Goal: Information Seeking & Learning: Compare options

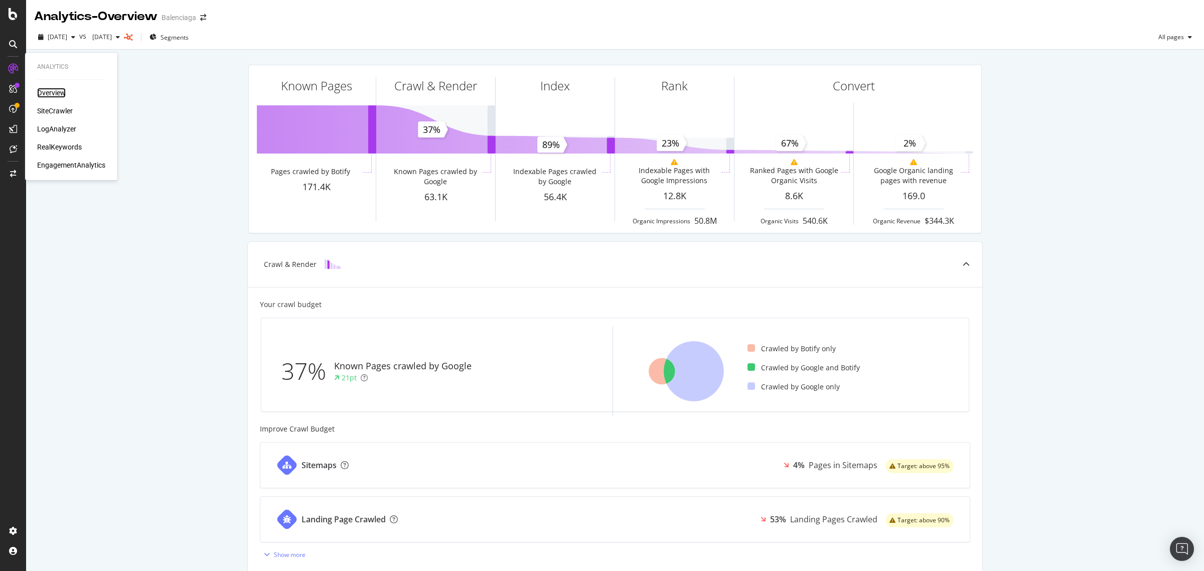
click at [39, 93] on div "Overview" at bounding box center [51, 93] width 29 height 10
click at [52, 109] on div "SiteCrawler" at bounding box center [55, 111] width 36 height 10
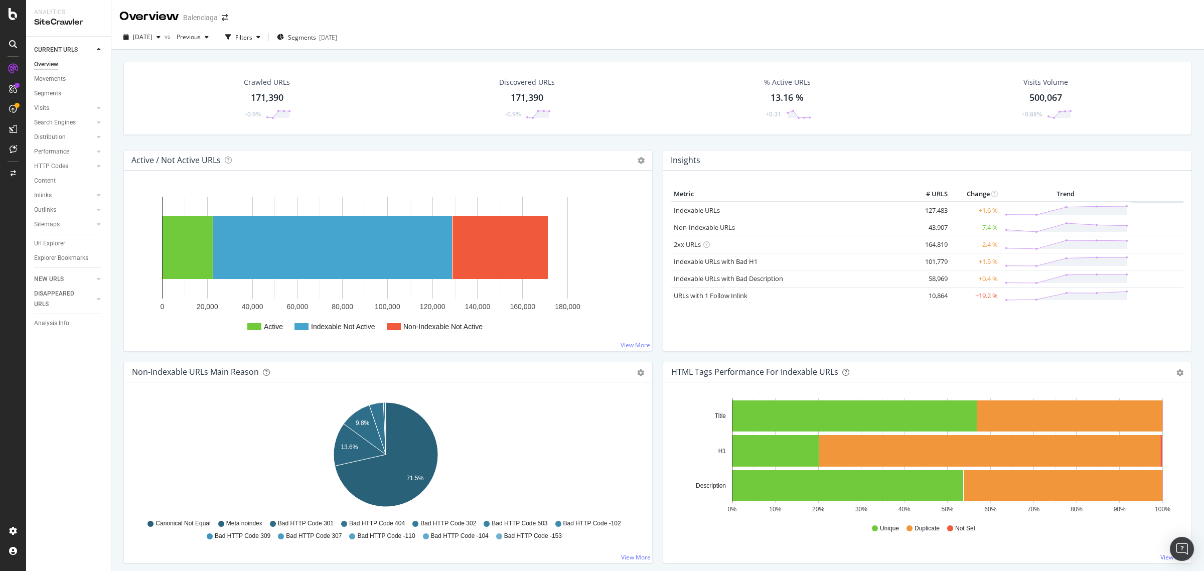
click at [535, 166] on div "Active / Not Active URLs Chart (by Value) Chart (by Percentage) Table Expand Ex…" at bounding box center [388, 161] width 528 height 20
click at [153, 38] on span "[DATE]" at bounding box center [143, 37] width 20 height 9
click at [158, 131] on div "[DATE]" at bounding box center [161, 135] width 54 height 9
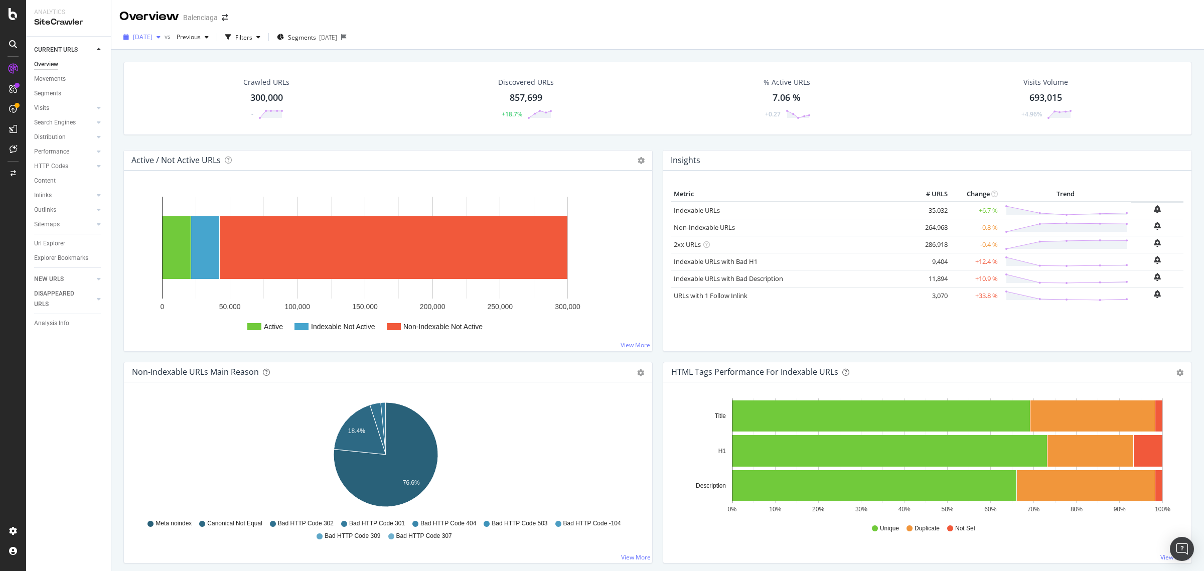
click at [153, 36] on span "[DATE]" at bounding box center [143, 37] width 20 height 9
click at [159, 53] on div "[DATE]" at bounding box center [161, 54] width 54 height 9
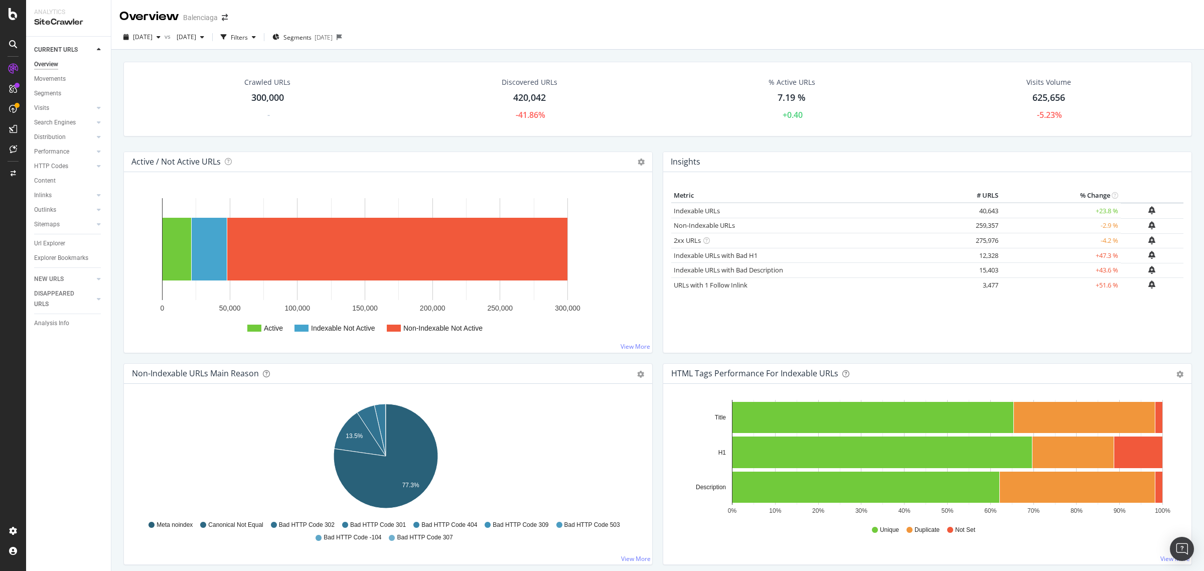
click at [658, 357] on div "Insights Metric # URLS % Change Indexable URLs 40,643 +23.8 % Non-Indexable URL…" at bounding box center [927, 258] width 539 height 212
click at [153, 36] on span "[DATE]" at bounding box center [143, 37] width 20 height 9
click at [160, 96] on div "[DATE]" at bounding box center [161, 98] width 54 height 9
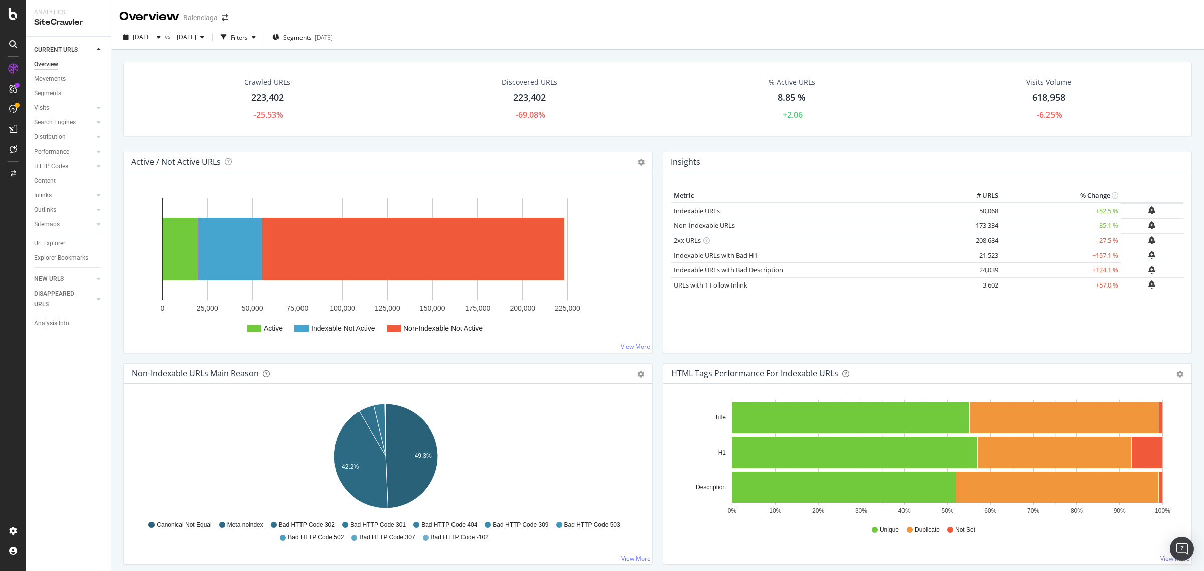
click at [355, 162] on div "Active / Not Active URLs Chart (by Value) Chart (by Percentage) Table Expand Ex…" at bounding box center [388, 162] width 528 height 20
click at [138, 38] on span "[DATE]" at bounding box center [143, 37] width 20 height 9
click at [177, 131] on div "[DATE]" at bounding box center [161, 135] width 54 height 9
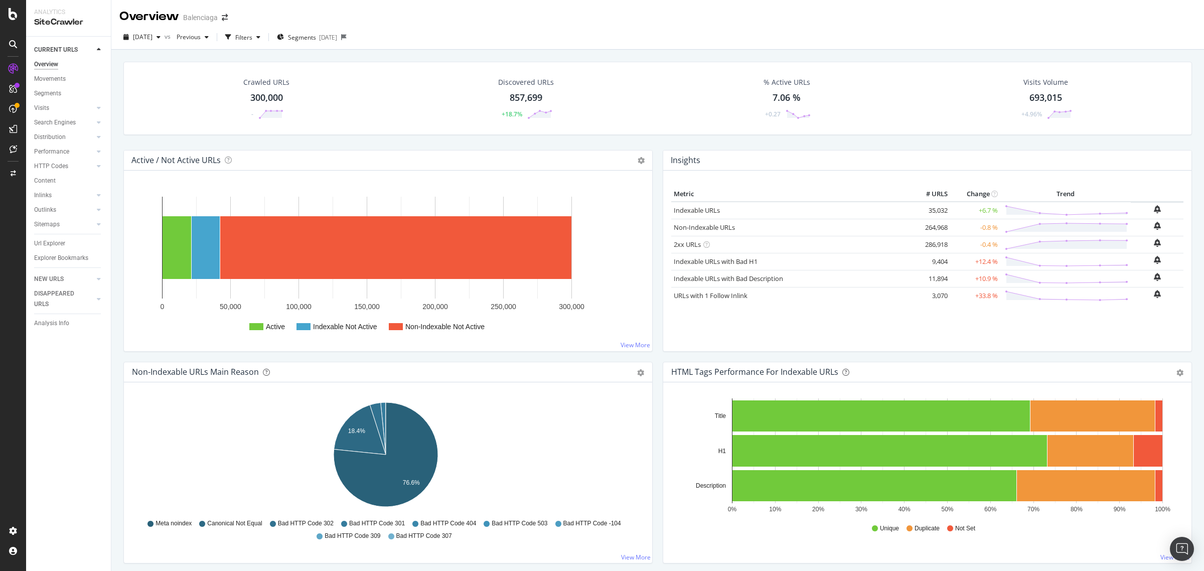
click at [264, 137] on div "Crawled URLs 300,000 - Discovered URLs 857,699 +18.7% % Active URLs 7.06 % +0.2…" at bounding box center [657, 106] width 1079 height 88
click at [130, 38] on div "button" at bounding box center [126, 37] width 14 height 6
click at [172, 82] on div "[DATE]" at bounding box center [161, 79] width 54 height 9
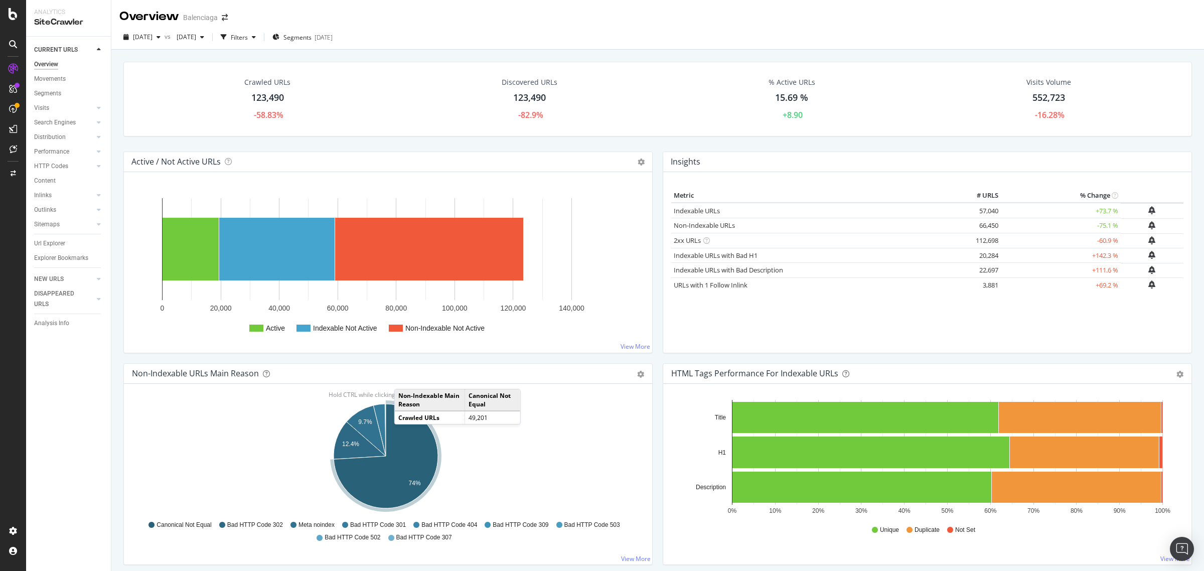
click at [435, 118] on div "Discovered URLs 123,490 -82.9%" at bounding box center [529, 99] width 267 height 54
click at [244, 162] on div "Active / Not Active URLs Chart (by Value) Chart (by Percentage) Table Expand Ex…" at bounding box center [388, 162] width 528 height 20
click at [182, 138] on div "Crawled URLs 123,490 -58.83% Discovered URLs 123,490 -82.9% % Active URLs 15.69…" at bounding box center [657, 107] width 1079 height 90
click at [143, 39] on span "[DATE]" at bounding box center [143, 37] width 20 height 9
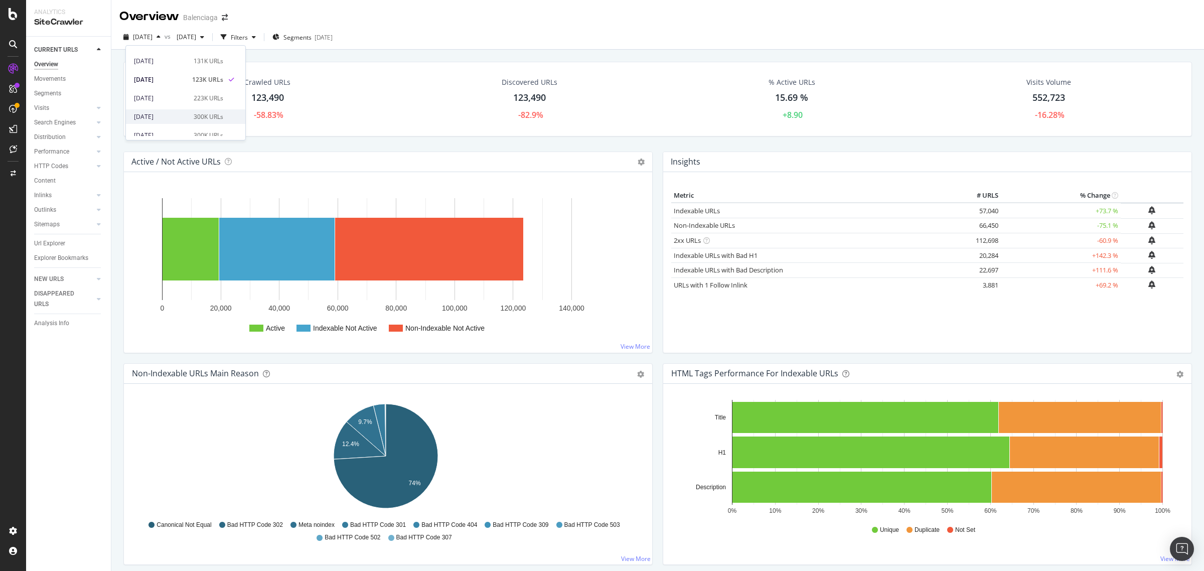
scroll to position [188, 0]
click at [162, 108] on div "[DATE]" at bounding box center [161, 105] width 54 height 9
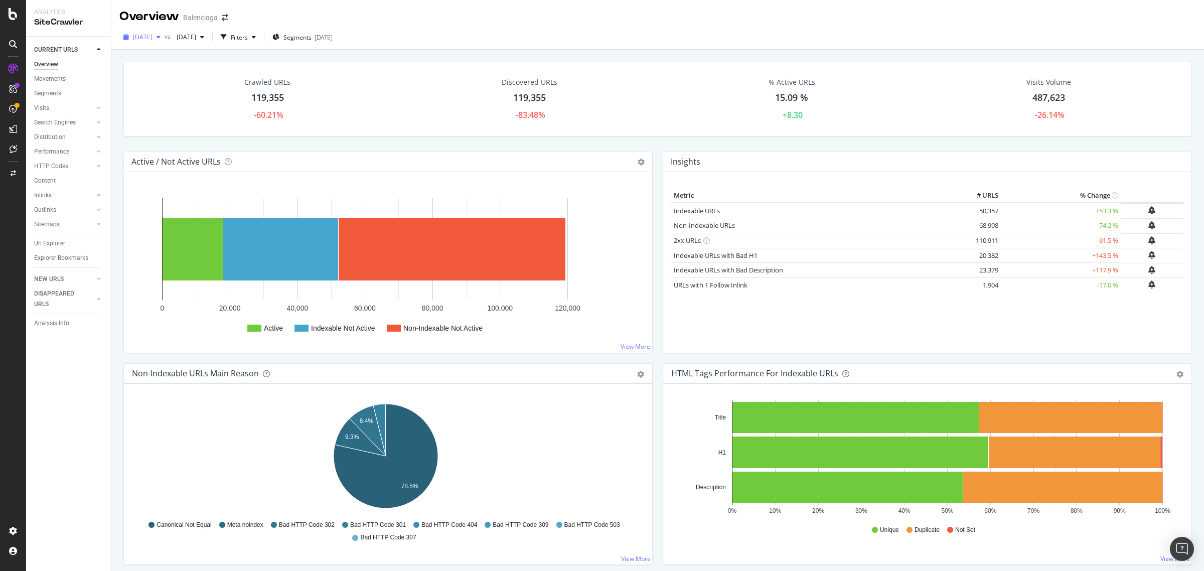
click at [150, 44] on div "[DATE]" at bounding box center [141, 37] width 45 height 15
click at [156, 111] on div "[DATE]" at bounding box center [160, 114] width 52 height 9
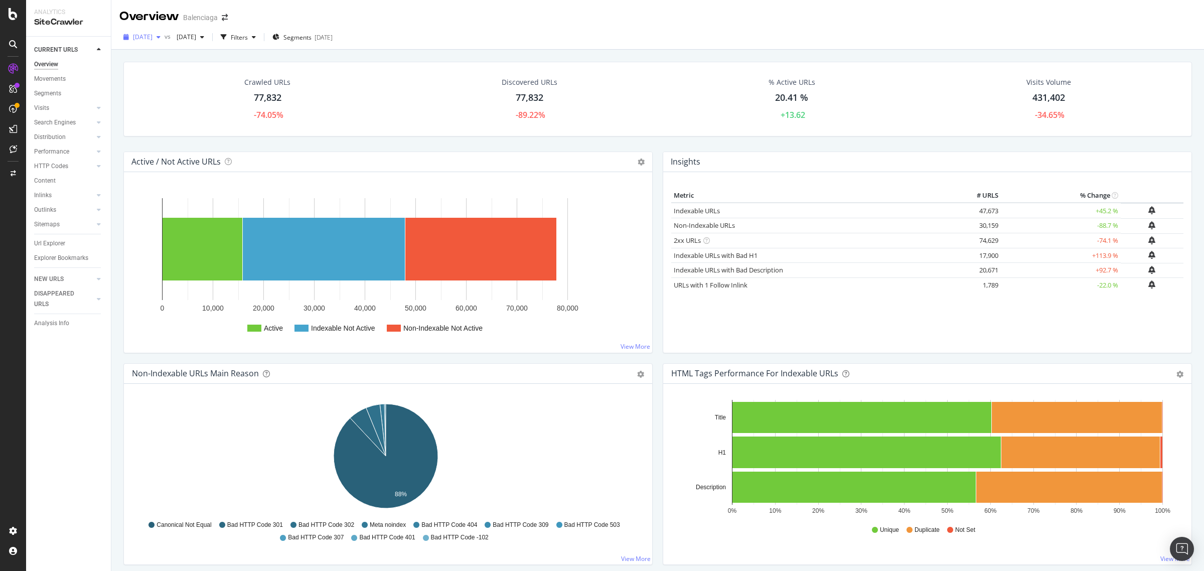
click at [153, 36] on span "[DATE]" at bounding box center [143, 37] width 20 height 9
click at [178, 81] on div "[DATE]" at bounding box center [160, 77] width 52 height 9
click at [240, 359] on div "Active / Not Active URLs Chart (by Value) Chart (by Percentage) Table Expand Ex…" at bounding box center [387, 258] width 539 height 212
click at [153, 39] on span "[DATE]" at bounding box center [143, 37] width 20 height 9
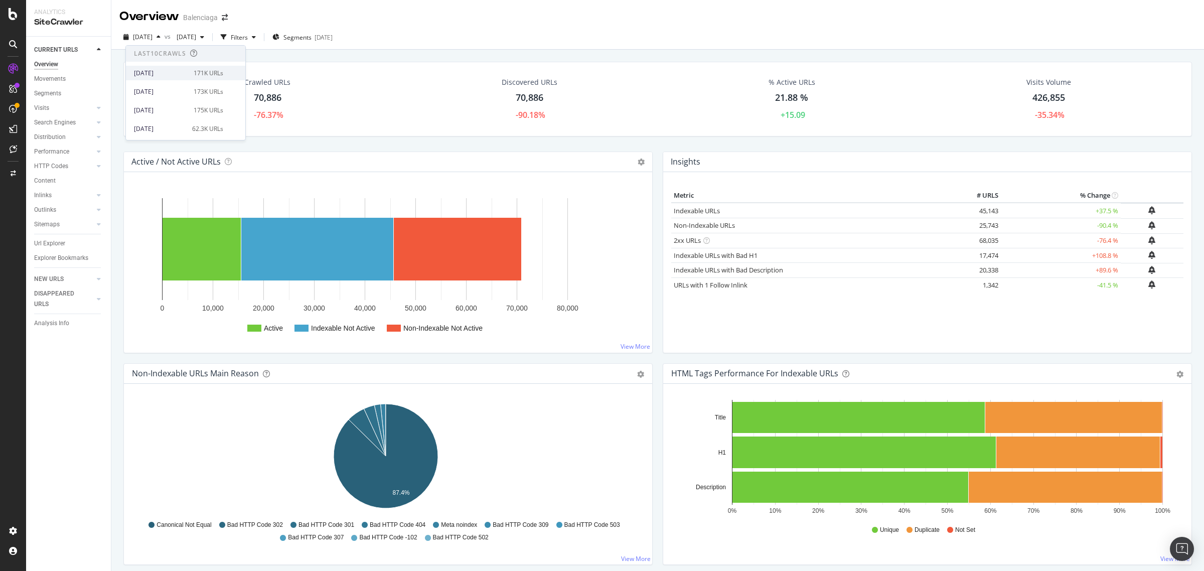
click at [177, 73] on div "[DATE]" at bounding box center [161, 73] width 54 height 9
